Goal: Information Seeking & Learning: Learn about a topic

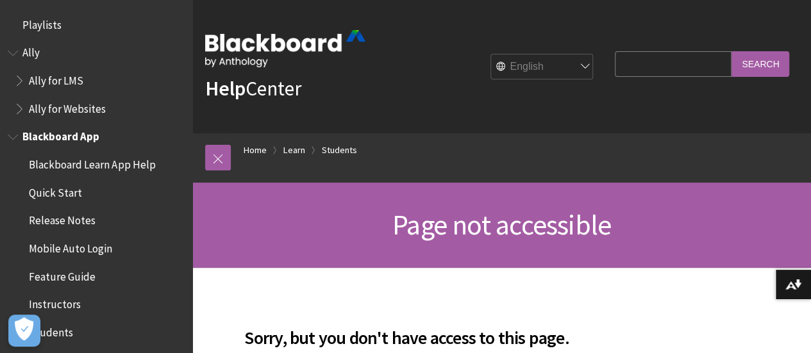
click at [60, 302] on span "Instructors" at bounding box center [55, 302] width 52 height 17
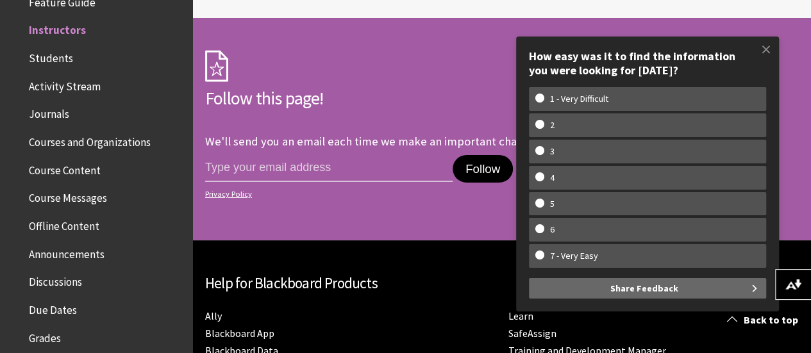
scroll to position [1970, 0]
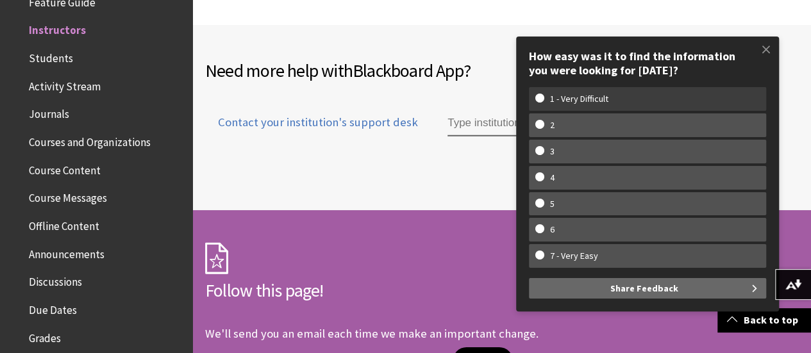
click at [543, 93] on label "1 - Very Difficult" at bounding box center [647, 99] width 237 height 24
click at [543, 94] on input "1 - Very Difficult" at bounding box center [540, 98] width 8 height 8
radio input "true"
click at [541, 100] on w-span "1 - Very Difficult" at bounding box center [648, 99] width 224 height 11
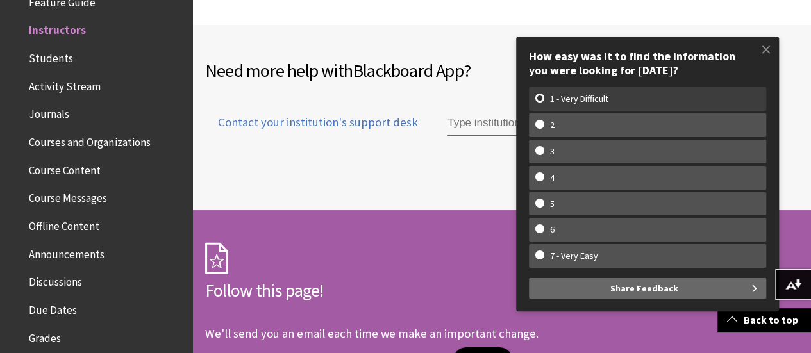
click at [541, 100] on input "1 - Very Difficult" at bounding box center [540, 98] width 8 height 8
click at [539, 96] on w-span "1 - Very Difficult" at bounding box center [648, 99] width 224 height 11
click at [539, 96] on input "1 - Very Difficult" at bounding box center [540, 98] width 8 height 8
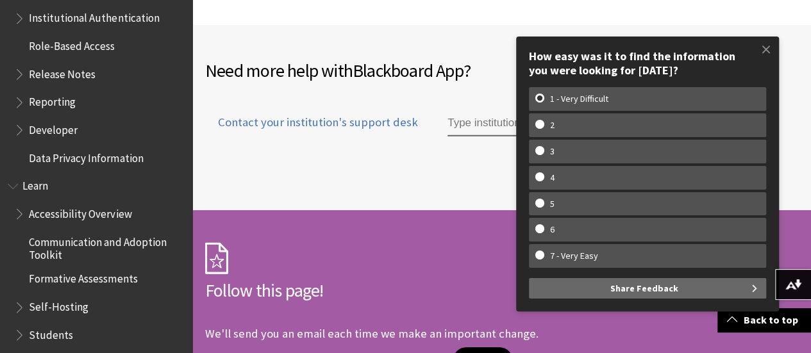
scroll to position [929, 0]
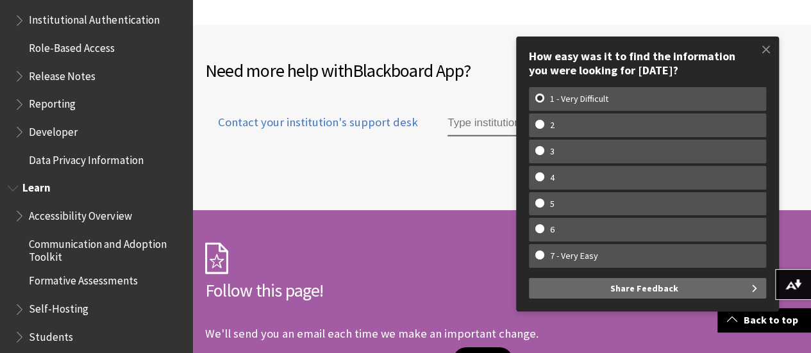
click at [98, 212] on span "Accessibility Overview" at bounding box center [80, 213] width 103 height 17
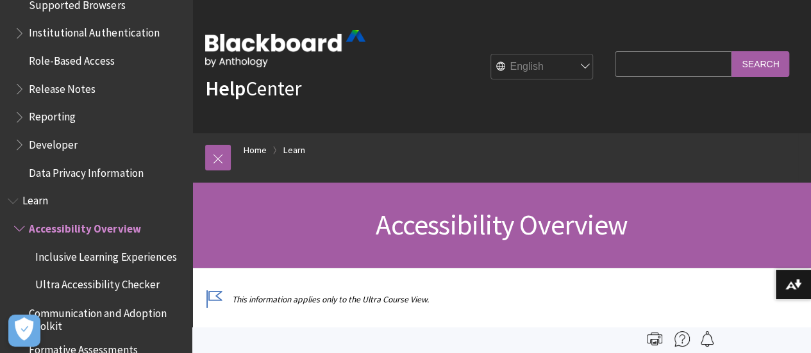
scroll to position [906, 0]
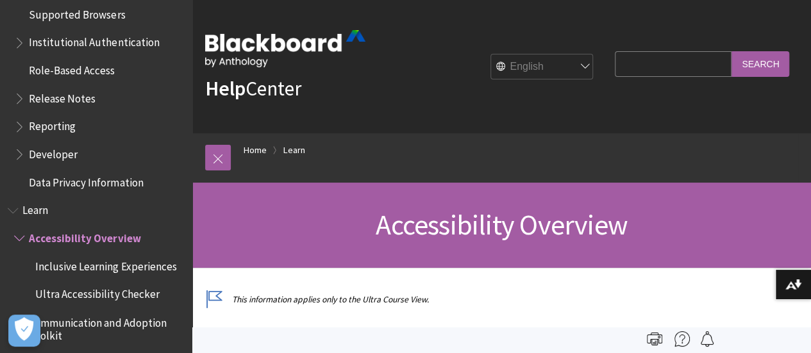
click at [38, 210] on span "Learn" at bounding box center [35, 208] width 26 height 17
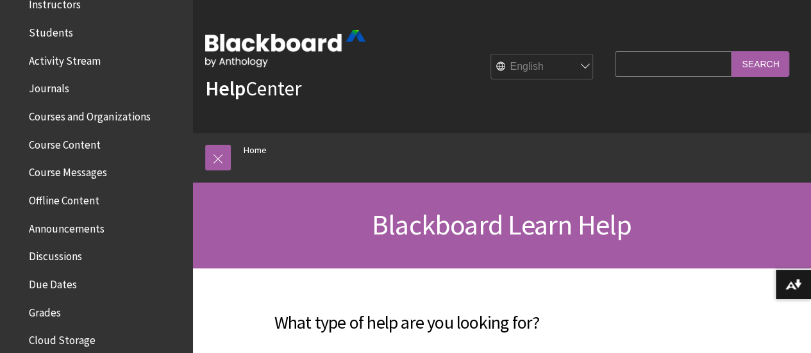
scroll to position [274, 0]
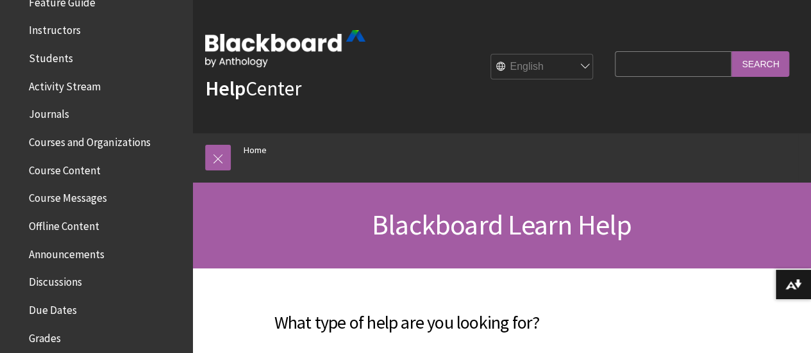
click at [62, 166] on span "Course Content" at bounding box center [65, 168] width 72 height 17
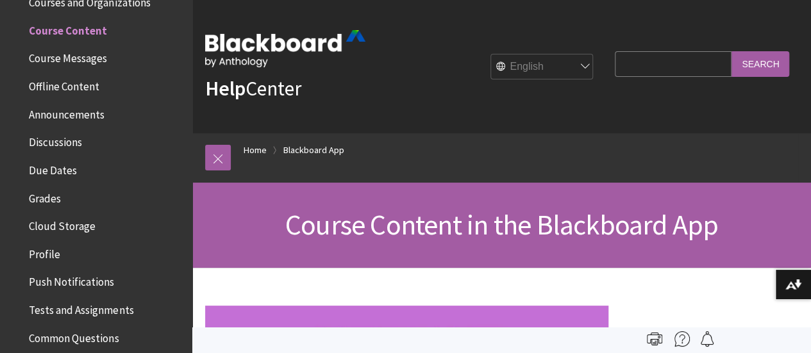
click at [83, 58] on span "Course Messages" at bounding box center [68, 56] width 78 height 17
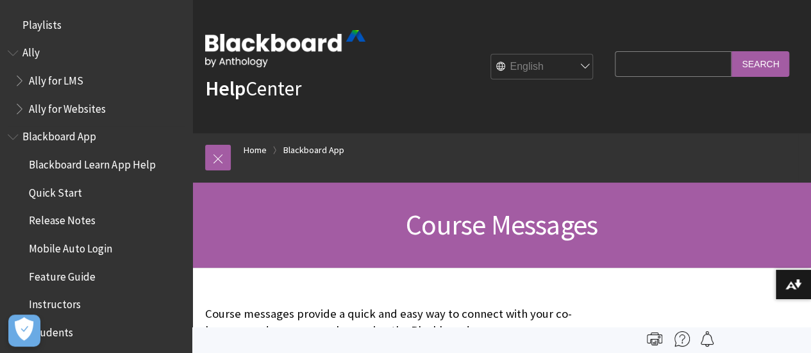
click at [67, 194] on span "Quick Start" at bounding box center [55, 190] width 53 height 17
